Goal: Transaction & Acquisition: Purchase product/service

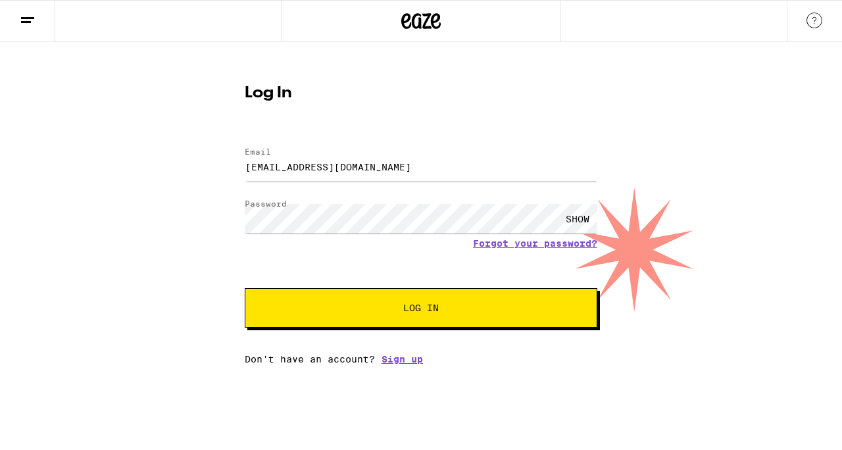
click at [576, 215] on div "SHOW" at bounding box center [577, 219] width 39 height 30
click at [497, 299] on button "Log In" at bounding box center [421, 307] width 353 height 39
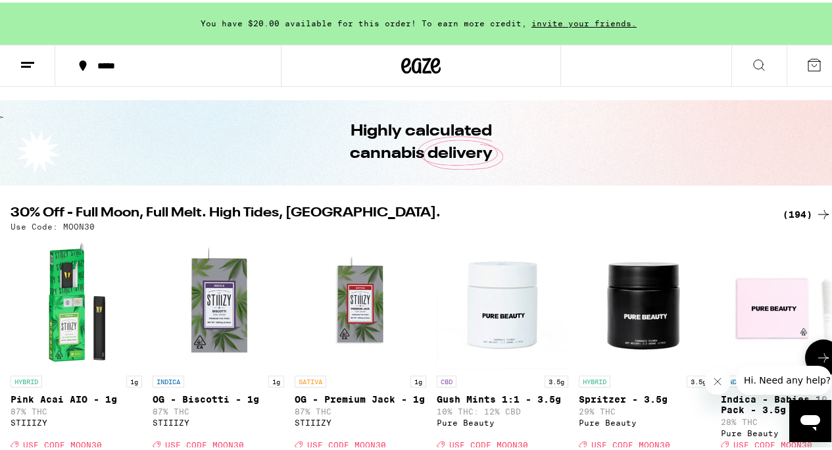
scroll to position [0, 812]
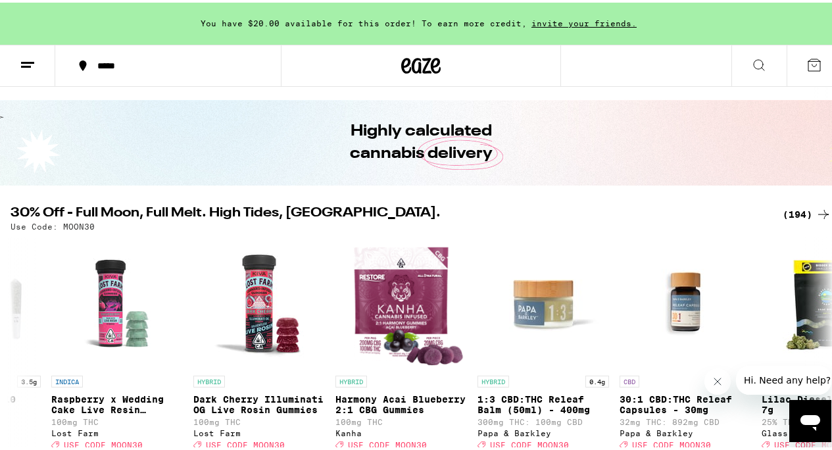
click at [751, 60] on icon at bounding box center [759, 63] width 16 height 16
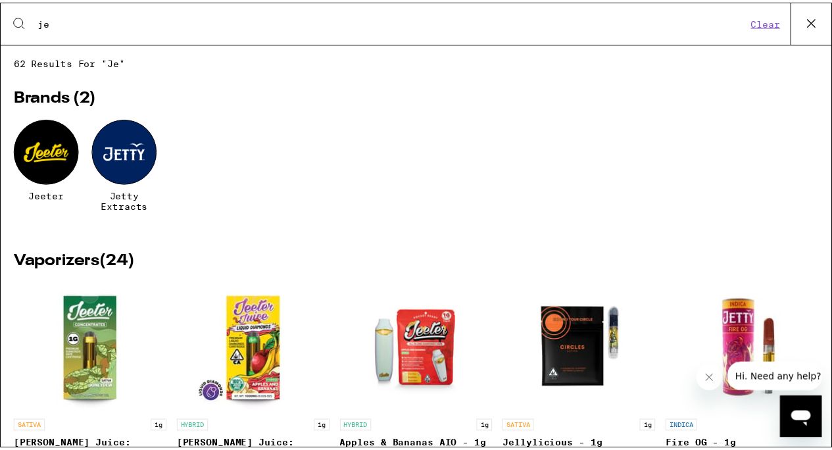
scroll to position [0, 0]
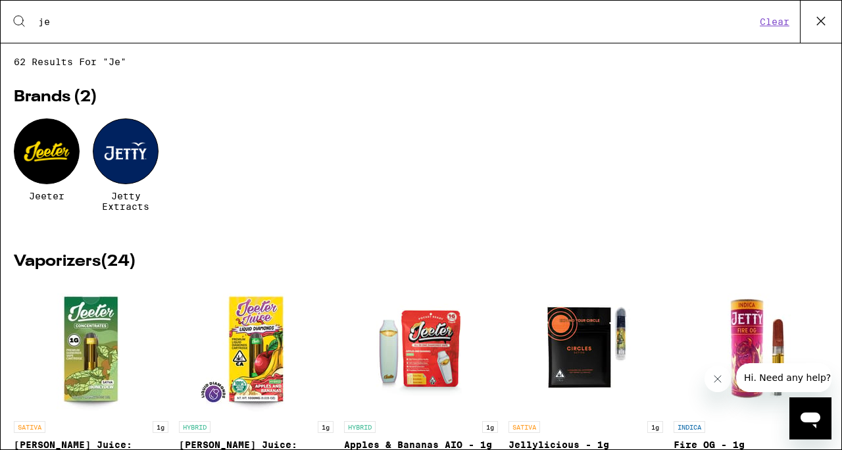
type input "je"
click at [128, 144] on div at bounding box center [126, 151] width 66 height 66
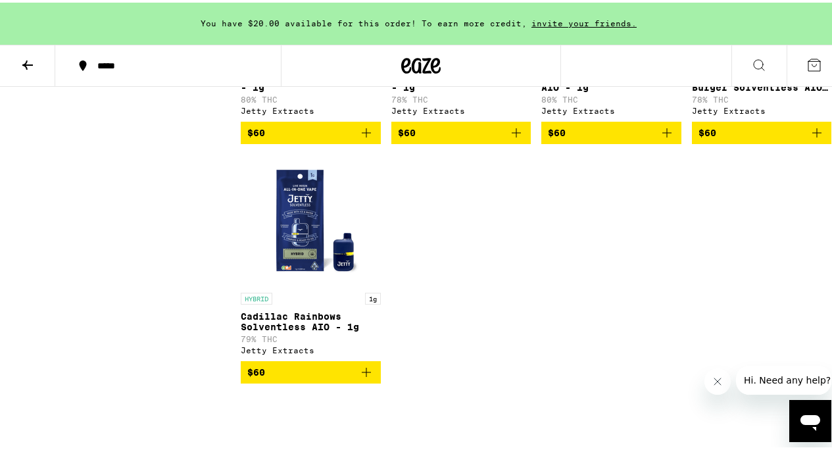
scroll to position [1494, 0]
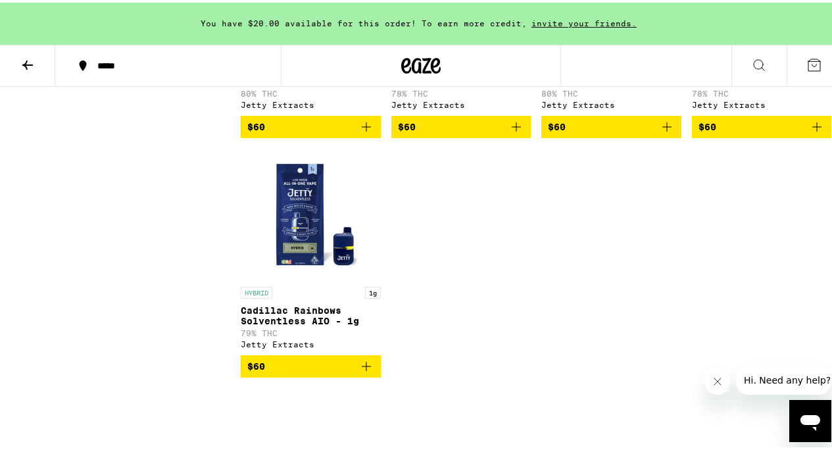
click at [293, 247] on img "Open page for Cadillac Rainbows Solventless AIO - 1g from Jetty Extracts" at bounding box center [311, 212] width 132 height 132
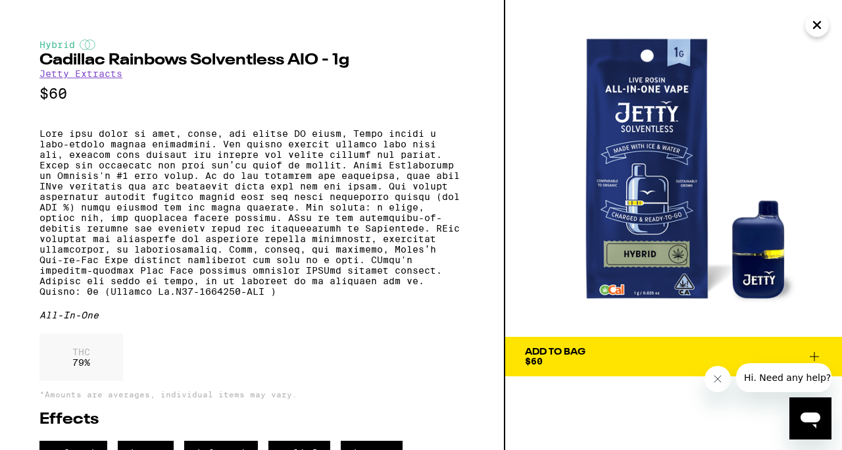
click at [811, 32] on icon "Close" at bounding box center [817, 25] width 16 height 20
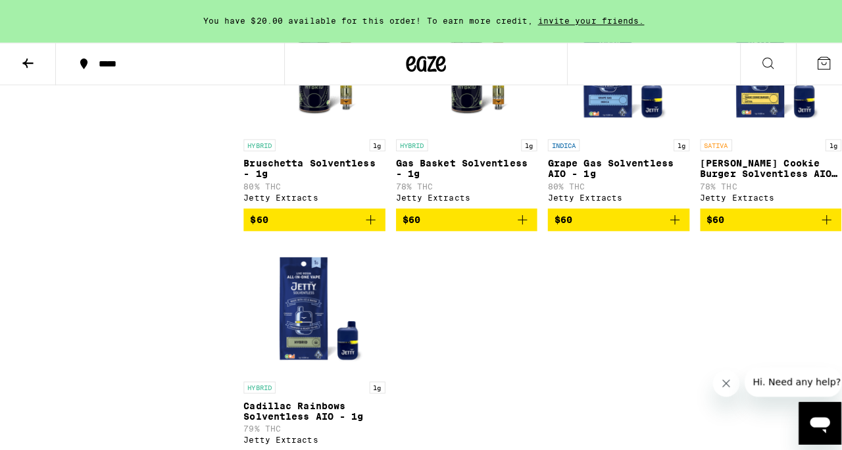
scroll to position [1397, 0]
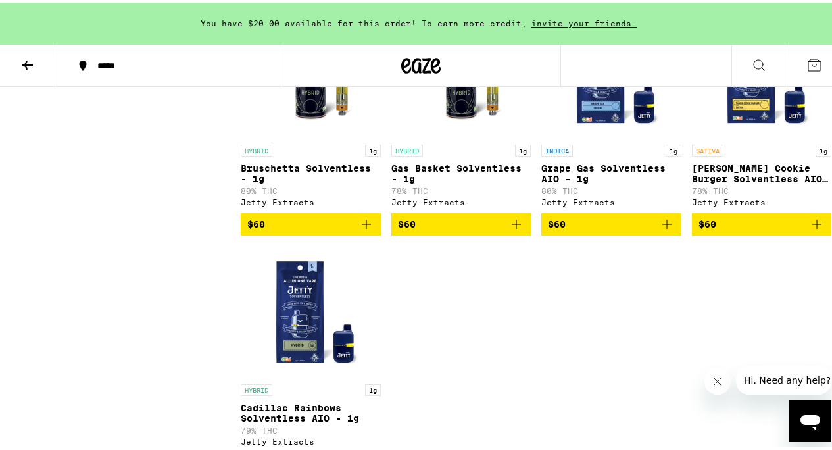
click at [591, 103] on img "Open page for Grape Gas Solventless AIO - 1g from Jetty Extracts" at bounding box center [611, 70] width 132 height 132
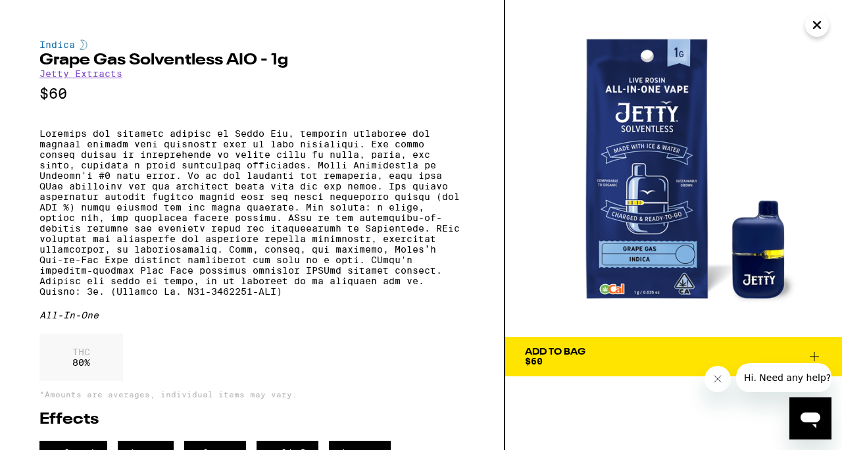
click at [434, 320] on div "All-In-One" at bounding box center [251, 315] width 425 height 11
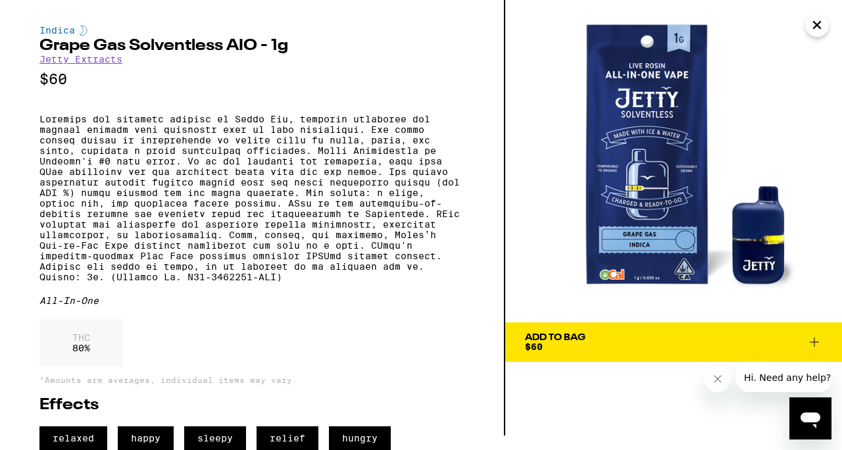
scroll to position [48, 0]
click at [555, 333] on div "Add To Bag $60" at bounding box center [555, 342] width 61 height 18
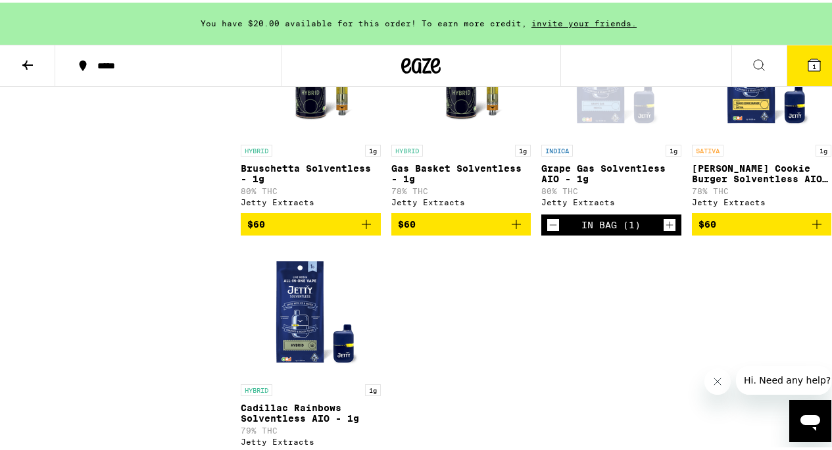
click at [813, 70] on button "1" at bounding box center [814, 63] width 55 height 41
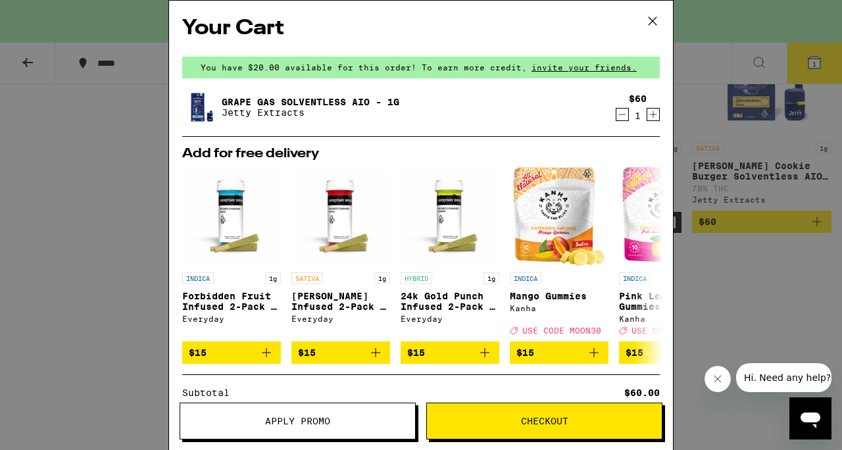
click at [648, 21] on icon at bounding box center [653, 21] width 20 height 20
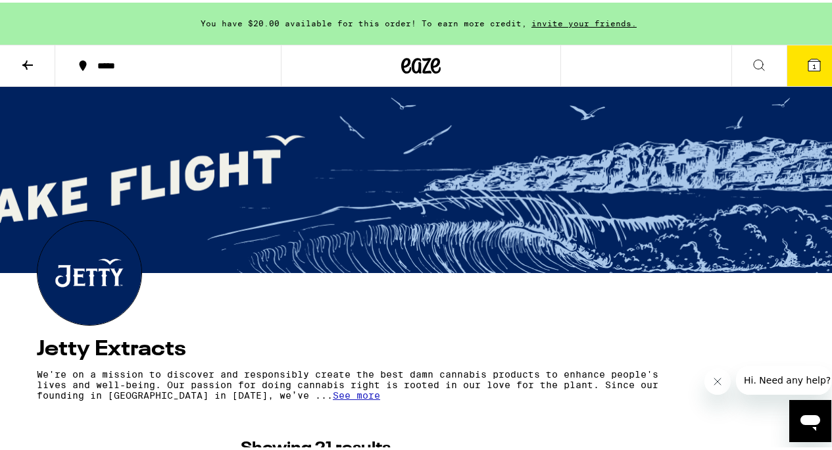
click at [809, 63] on icon at bounding box center [815, 63] width 12 height 12
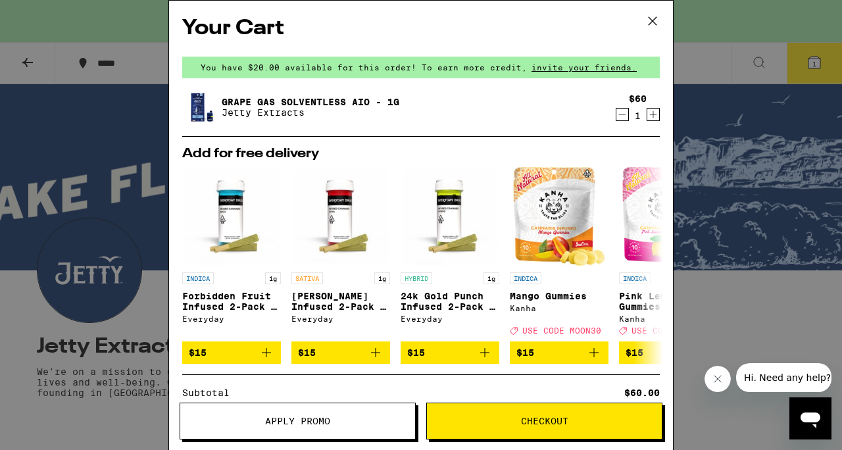
click at [651, 20] on icon at bounding box center [653, 21] width 20 height 20
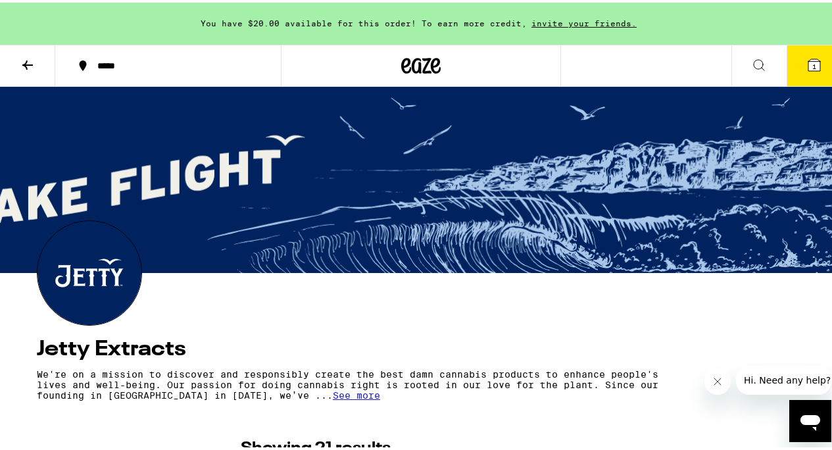
click at [38, 61] on button at bounding box center [27, 63] width 55 height 41
